Goal: Task Accomplishment & Management: Use online tool/utility

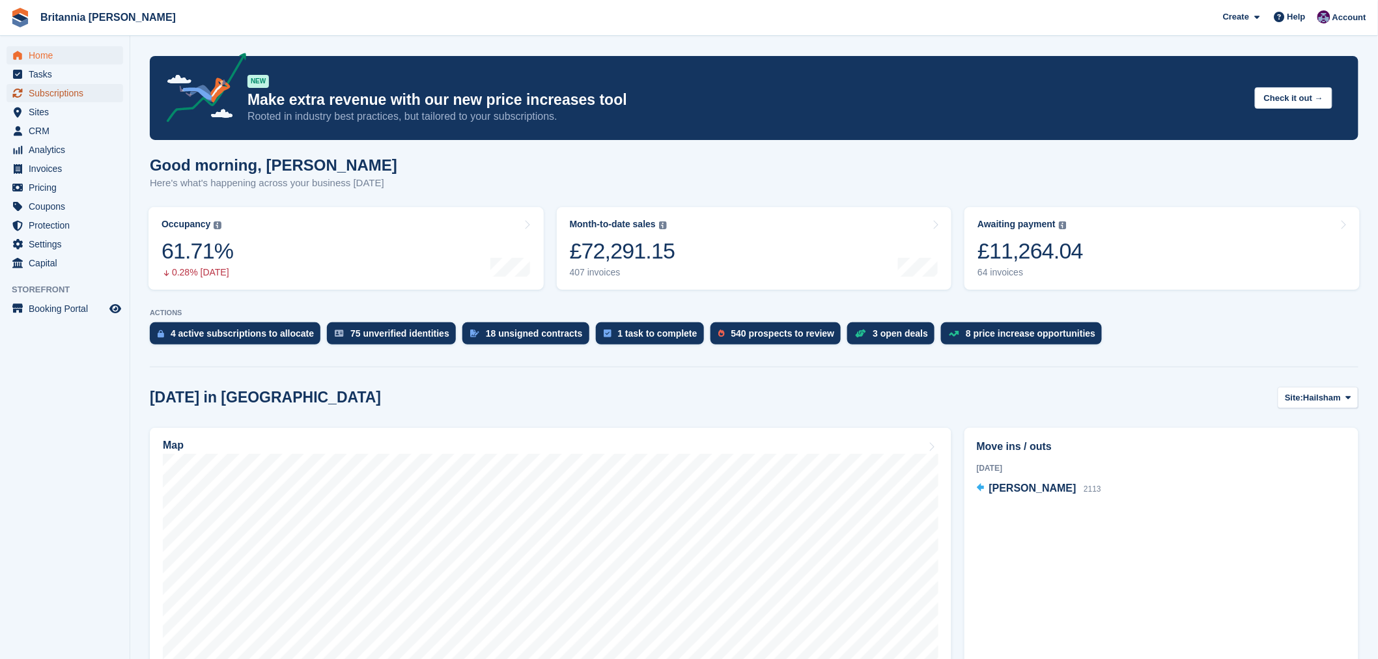
click at [38, 91] on span "Subscriptions" at bounding box center [68, 93] width 78 height 18
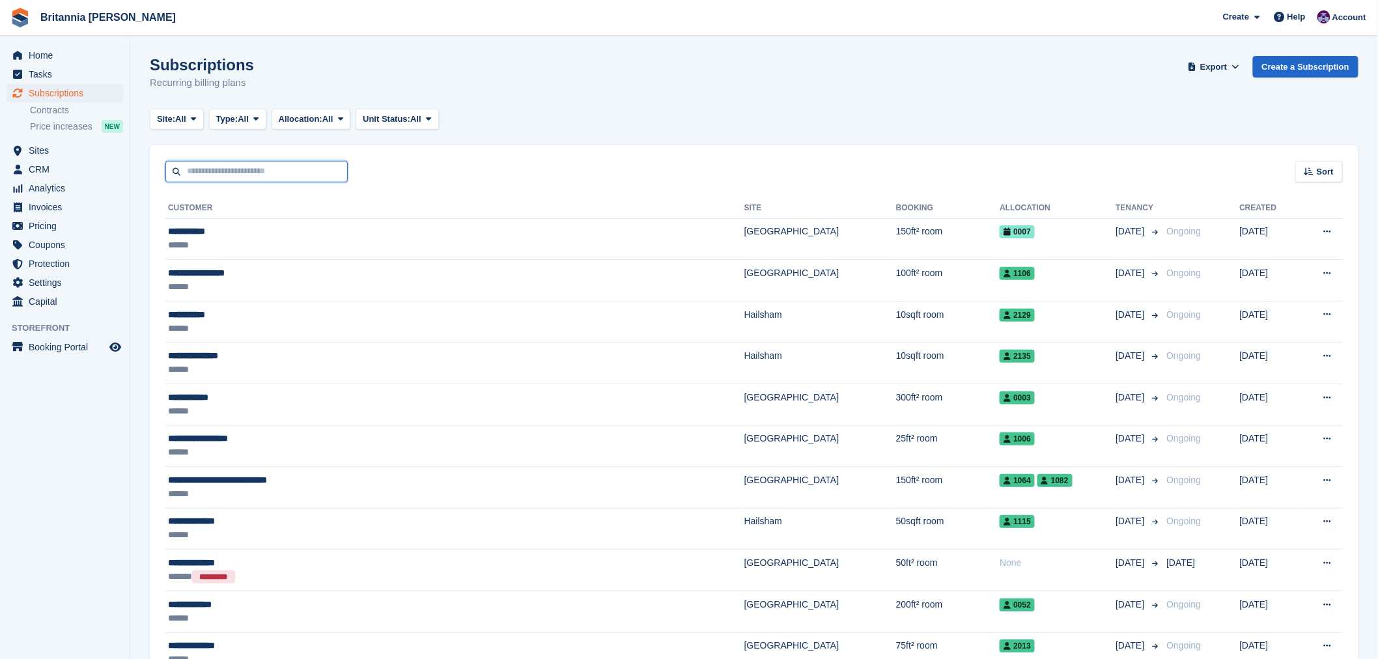
click at [303, 173] on input "text" at bounding box center [256, 171] width 182 height 21
type input "**********"
